Goal: Find specific page/section: Find specific page/section

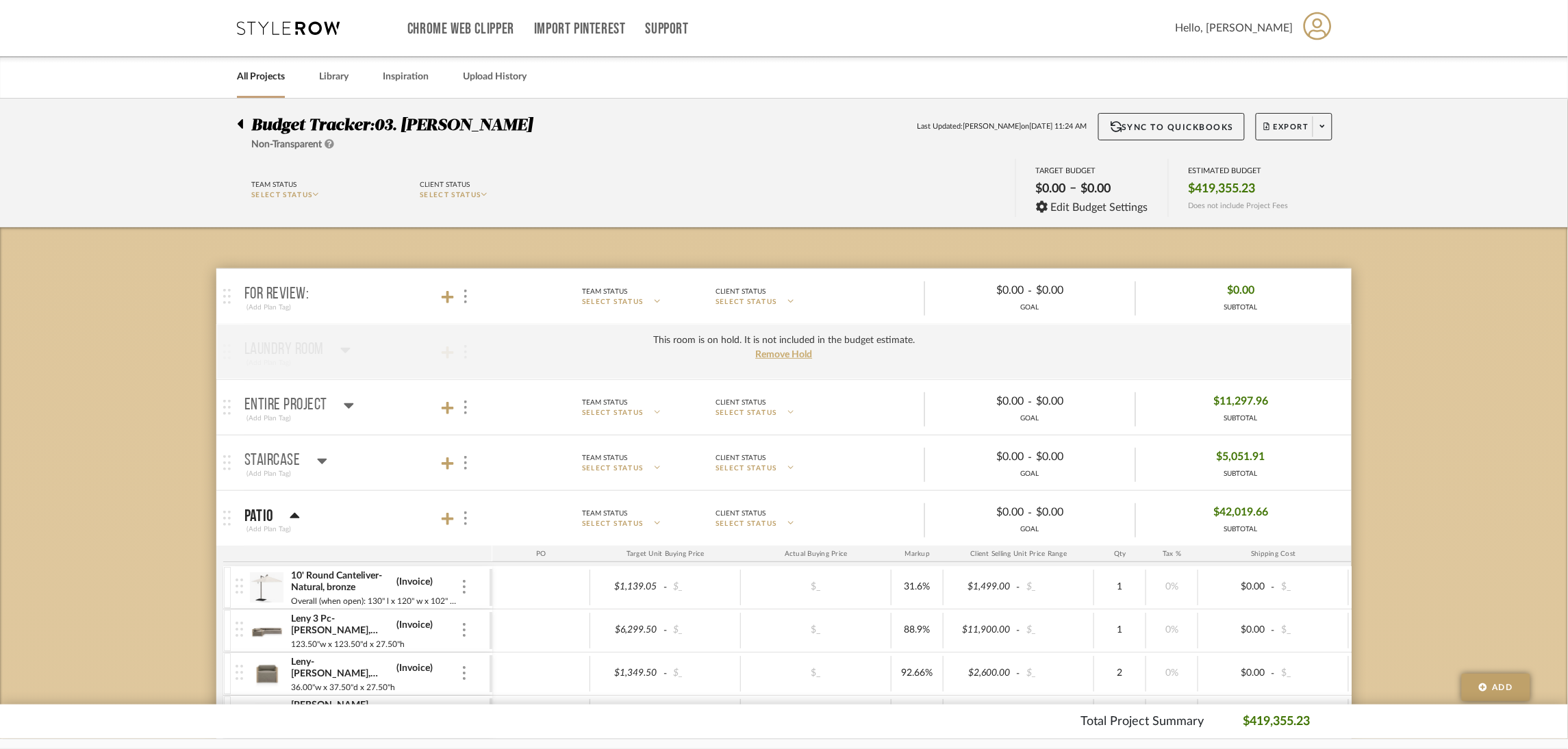
click at [265, 83] on link "All Projects" at bounding box center [261, 77] width 48 height 19
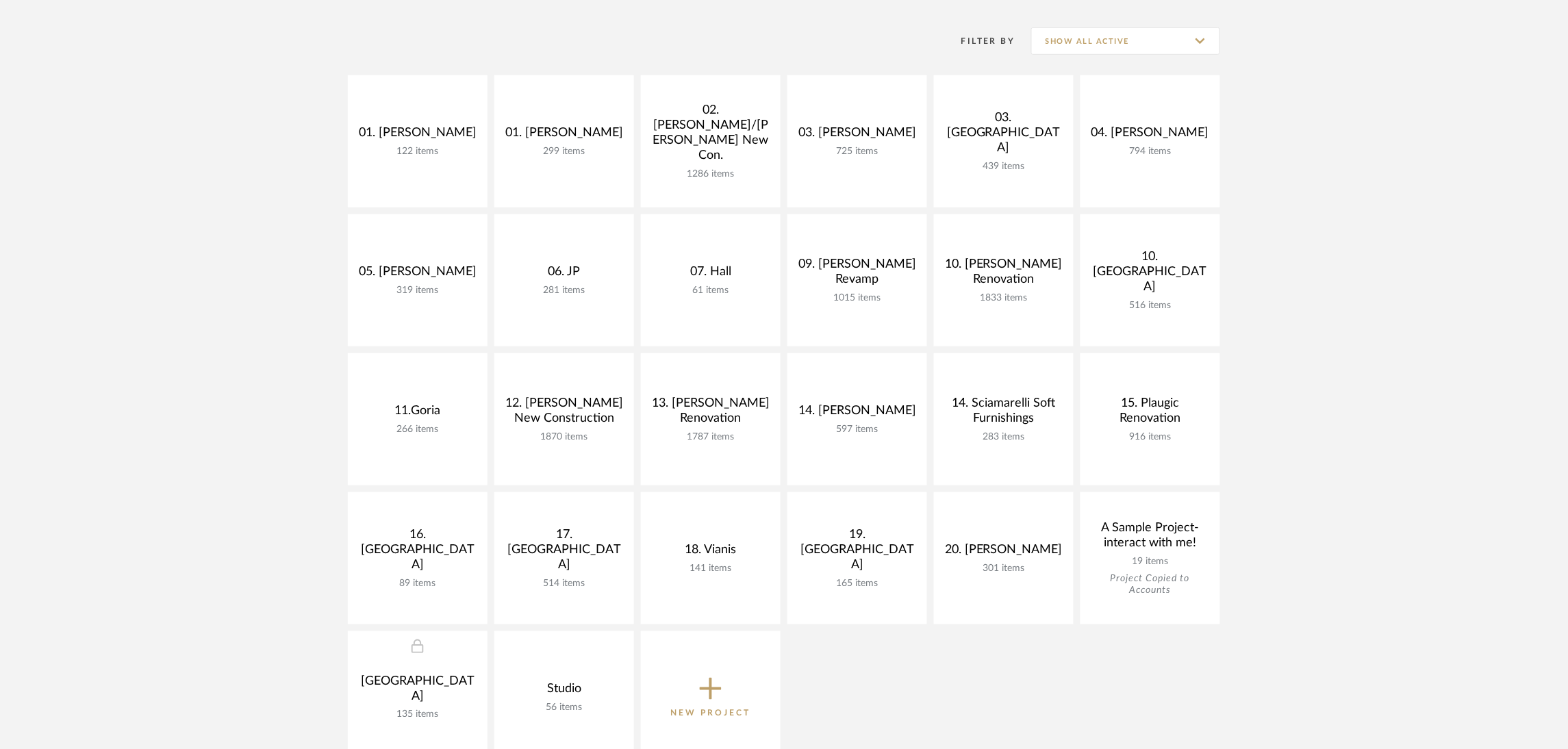
scroll to position [307, 0]
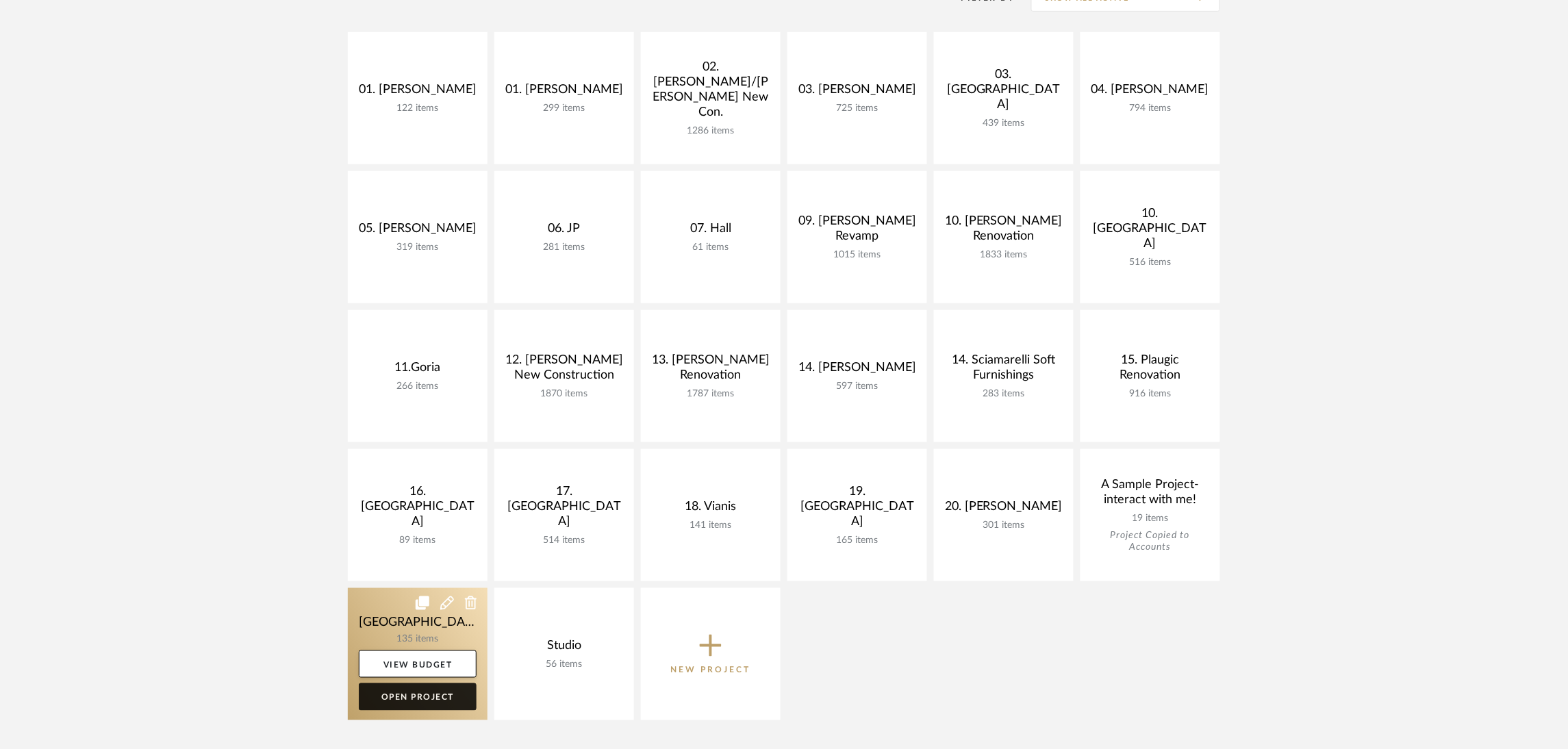
click at [449, 696] on link "Open Project" at bounding box center [418, 697] width 117 height 27
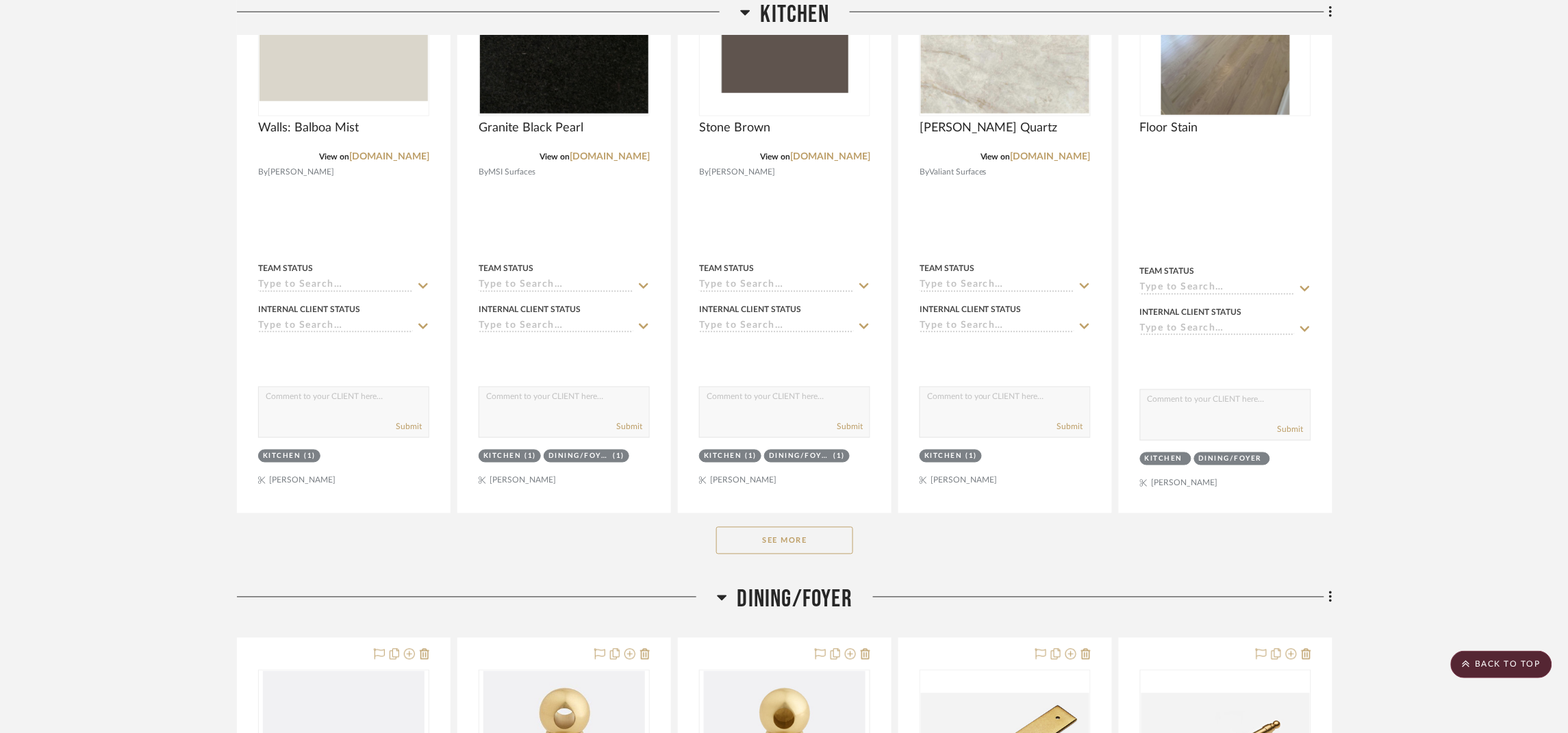
scroll to position [616, 0]
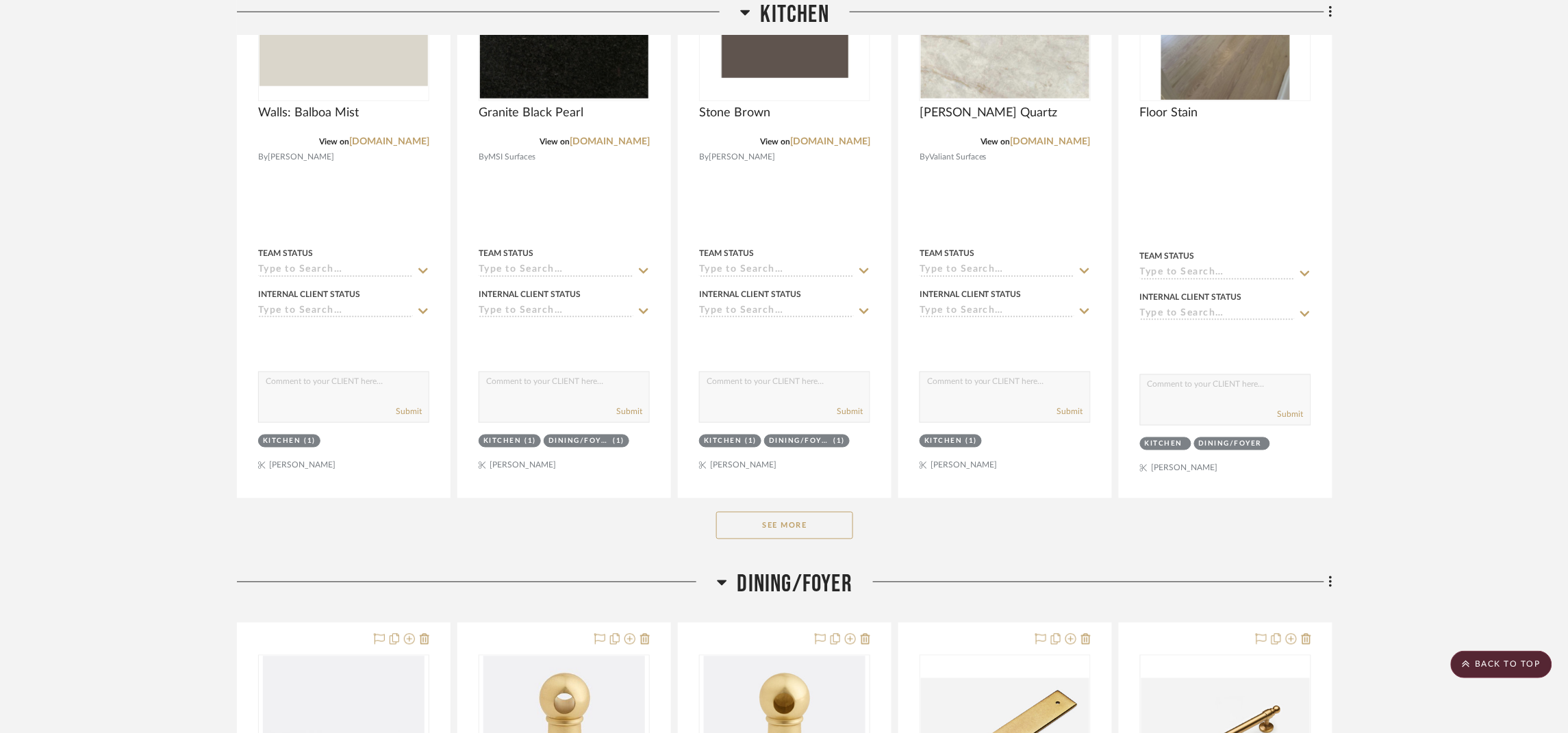
click at [821, 528] on button "See More" at bounding box center [784, 525] width 137 height 27
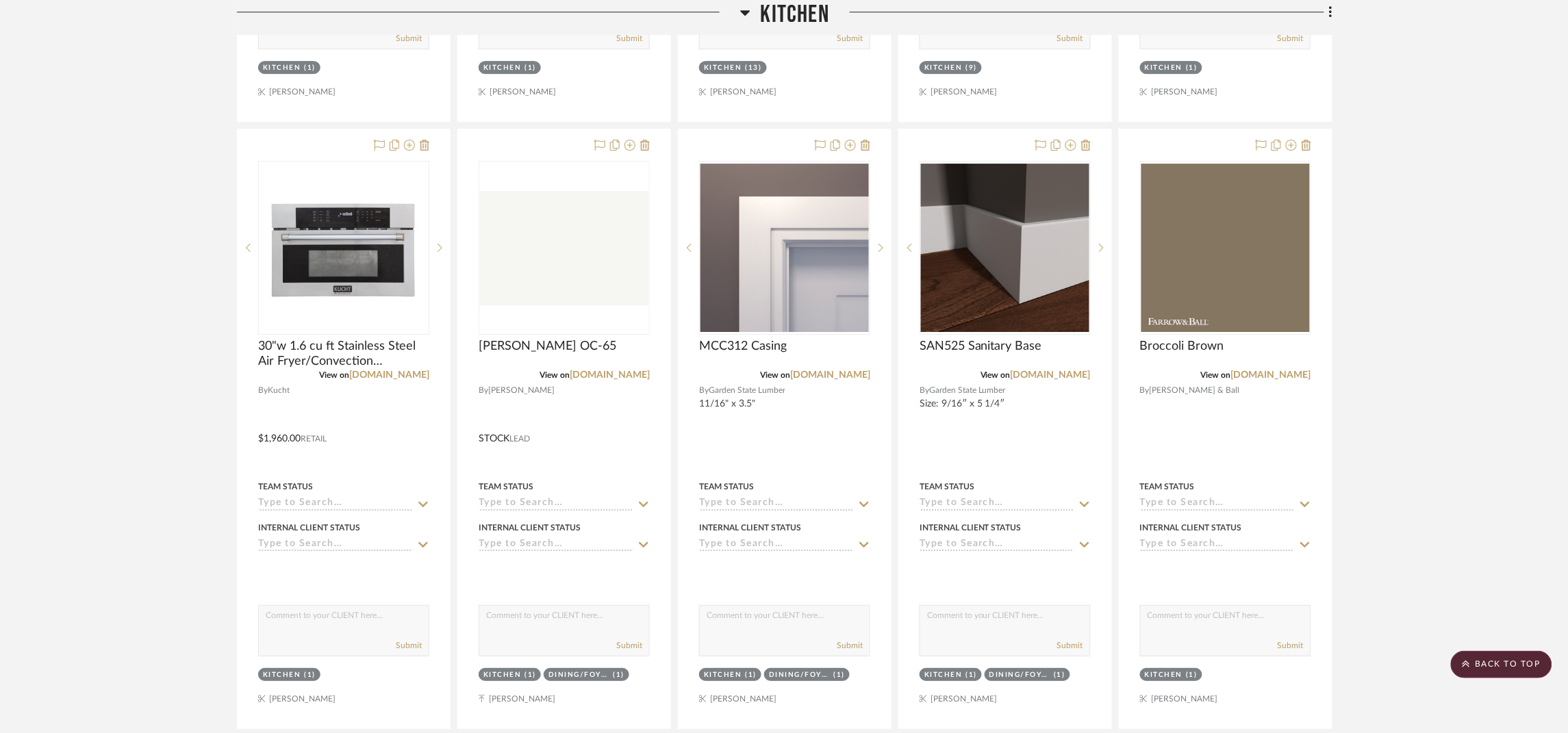
scroll to position [1541, 0]
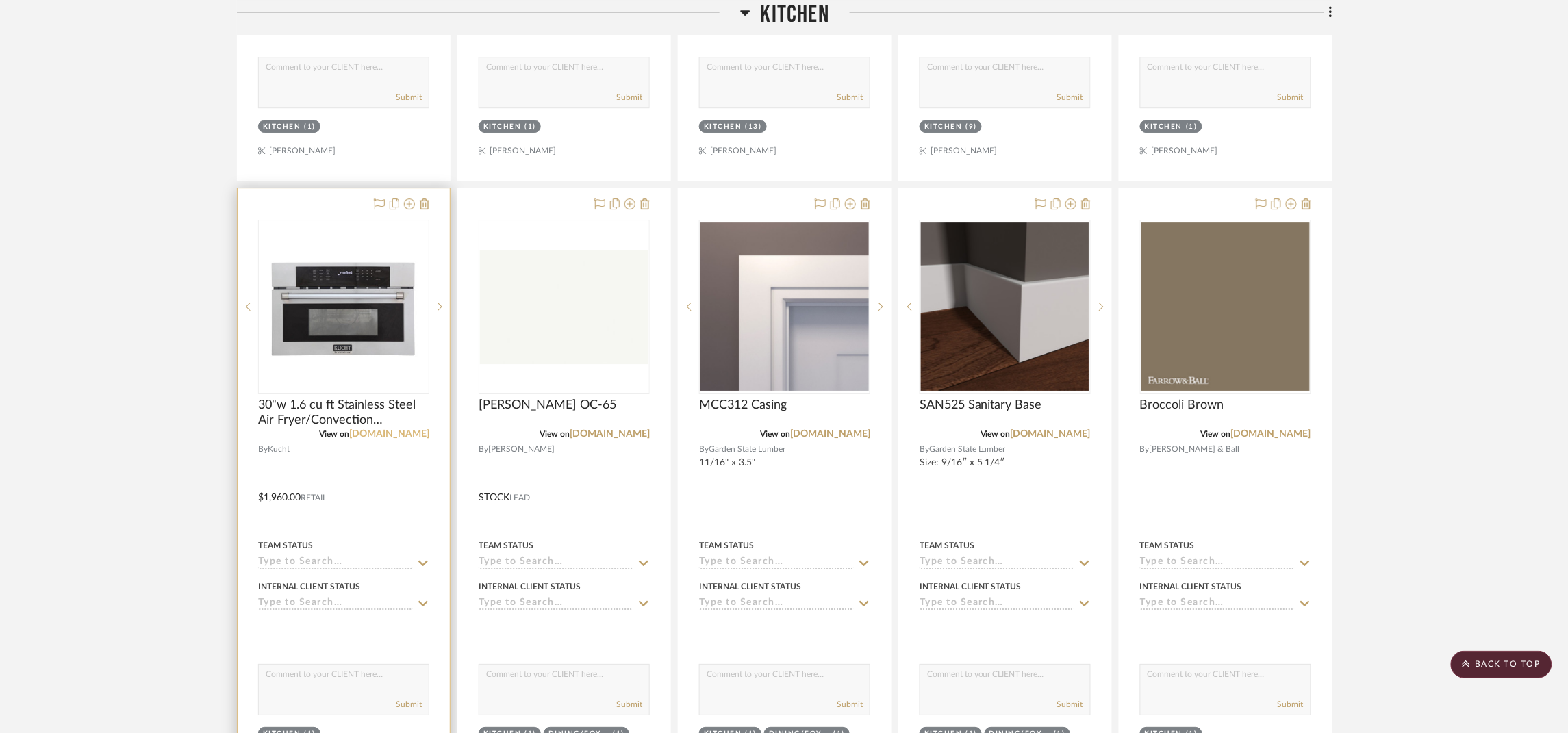
click at [409, 437] on link "[DOMAIN_NAME]" at bounding box center [389, 433] width 80 height 10
